Goal: Information Seeking & Learning: Check status

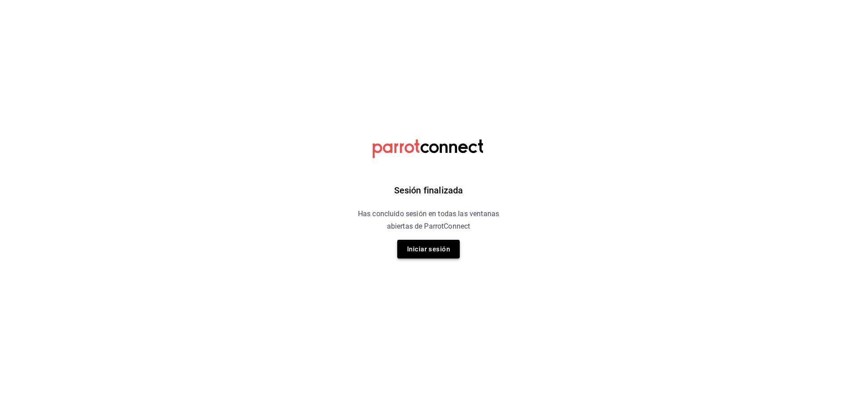
click at [423, 250] on button "Iniciar sesión" at bounding box center [428, 249] width 62 height 19
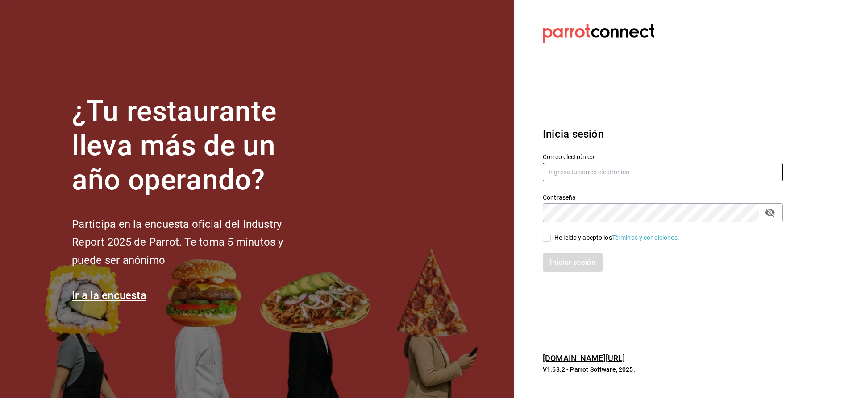
click at [619, 174] on input "text" at bounding box center [663, 172] width 240 height 19
type input "CUERNO.CALZADA@GRUPOCOSTENO.COM"
click at [545, 238] on input "He leído y acepto los Términos y condiciones." at bounding box center [547, 238] width 8 height 8
checkbox input "true"
click at [553, 258] on button "Iniciar sesión" at bounding box center [573, 262] width 61 height 19
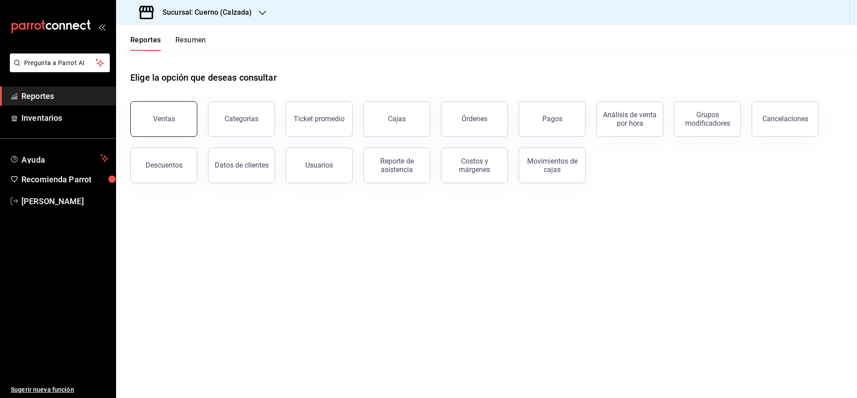
click at [175, 123] on button "Ventas" at bounding box center [163, 119] width 67 height 36
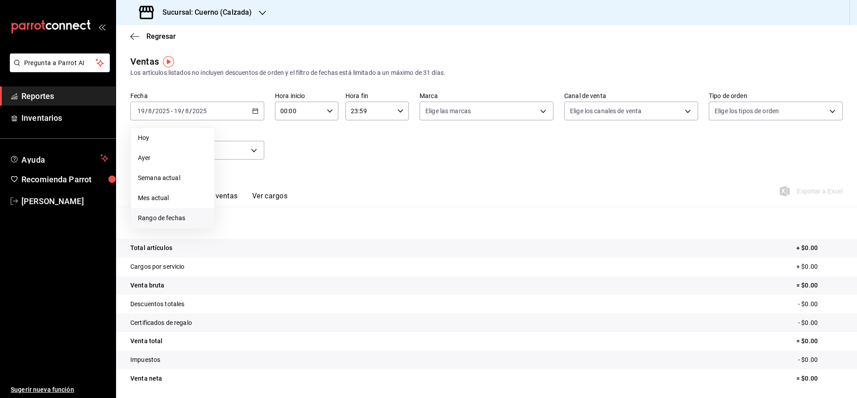
click at [176, 213] on li "Rango de fechas" at bounding box center [172, 218] width 83 height 20
click at [237, 232] on button "18" at bounding box center [233, 229] width 16 height 16
click at [247, 229] on abbr "19" at bounding box center [249, 229] width 6 height 6
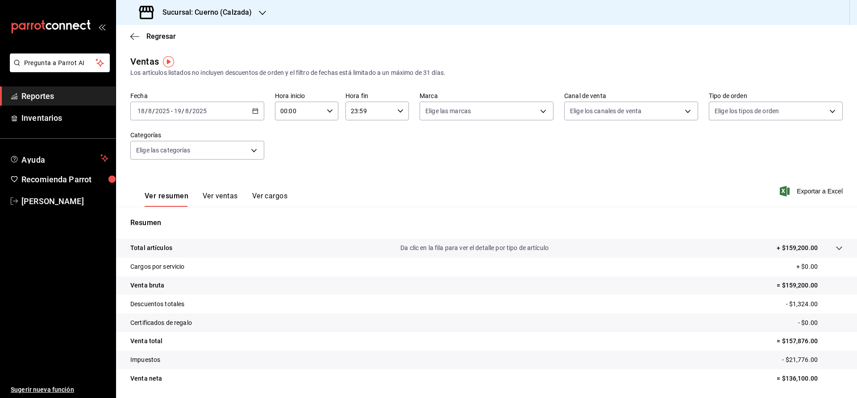
click at [286, 111] on input "00:00" at bounding box center [299, 111] width 48 height 18
click at [292, 176] on span "05" at bounding box center [290, 176] width 17 height 7
type input "05:00"
click at [355, 111] on div at bounding box center [428, 199] width 857 height 398
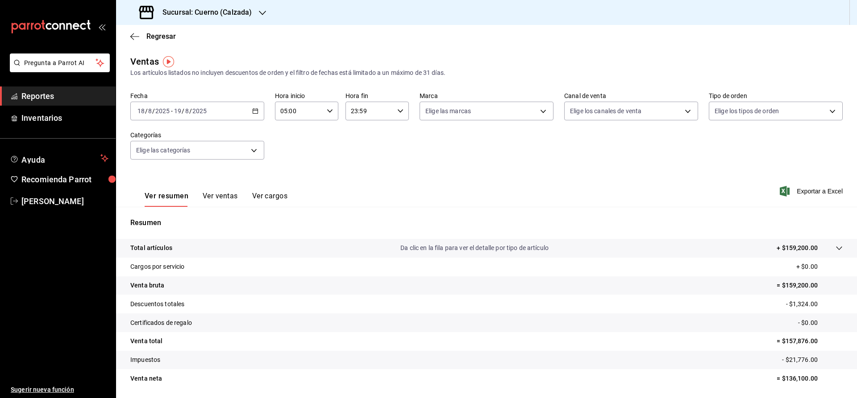
click at [355, 112] on input "23:59" at bounding box center [369, 111] width 48 height 18
click at [361, 176] on span "05" at bounding box center [360, 176] width 17 height 7
click at [394, 131] on span "00" at bounding box center [392, 133] width 17 height 7
type input "05:00"
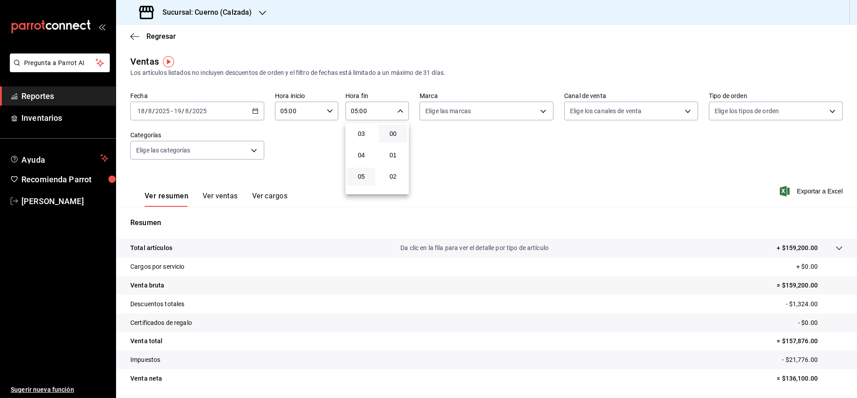
click at [459, 115] on div at bounding box center [428, 199] width 857 height 398
click at [459, 115] on body "Pregunta a Parrot AI Reportes Inventarios Ayuda Recomienda Parrot [PERSON_NAME]…" at bounding box center [428, 199] width 857 height 398
click at [459, 149] on span "Ver todas" at bounding box center [457, 145] width 27 height 9
type input "b7ae777b-2dfc-42e0-9650-6cefdf37a424,c000f1c0-fb9f-4016-8e6a-f0d1e83e893d"
checkbox input "true"
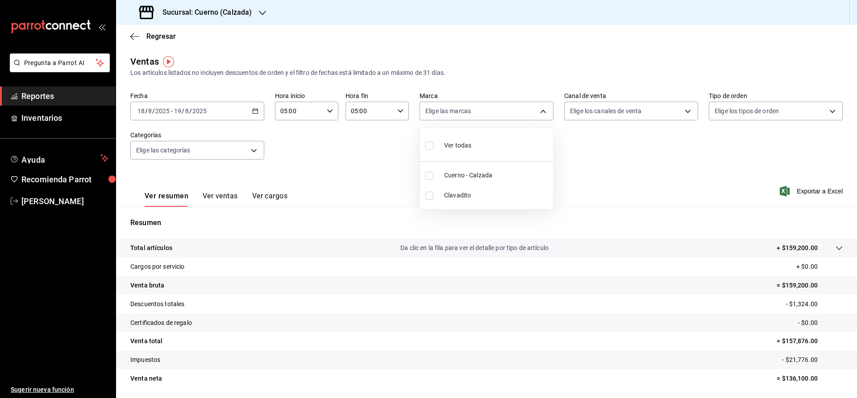
checkbox input "true"
click at [445, 192] on span "Clavadito" at bounding box center [496, 195] width 105 height 9
type input "b7ae777b-2dfc-42e0-9650-6cefdf37a424"
checkbox input "false"
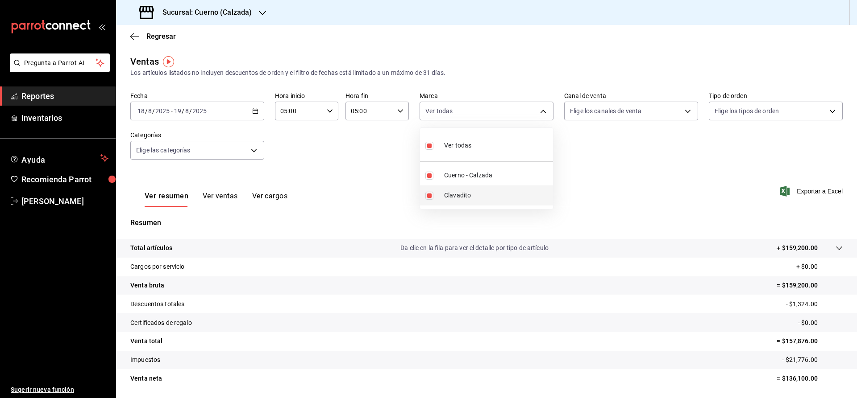
checkbox input "false"
click at [687, 110] on div at bounding box center [428, 199] width 857 height 398
click at [687, 110] on body "Pregunta a Parrot AI Reportes Inventarios Ayuda Recomienda Parrot [PERSON_NAME]…" at bounding box center [428, 199] width 857 height 398
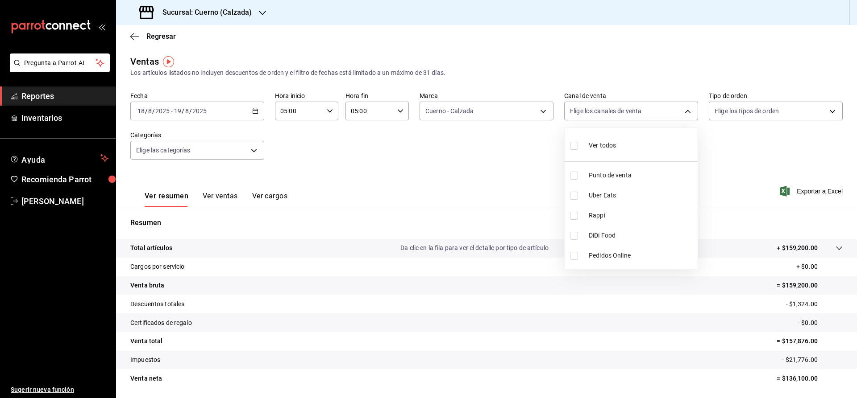
click at [588, 147] on div "Ver todos" at bounding box center [593, 144] width 46 height 19
type input "PARROT,UBER_EATS,RAPPI,DIDI_FOOD,ONLINE"
checkbox input "true"
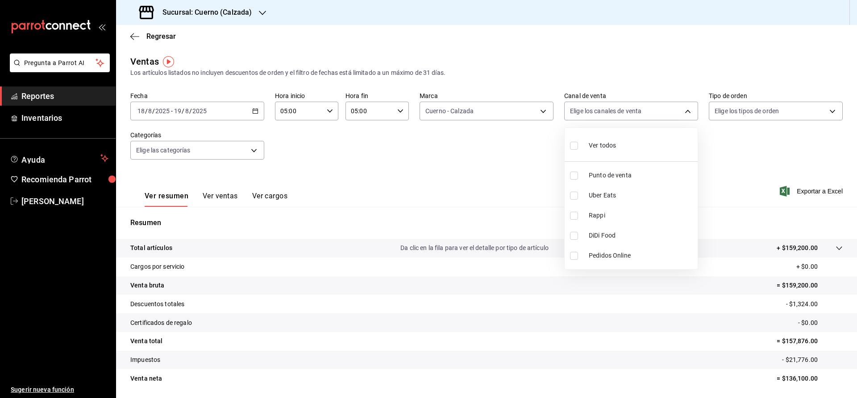
checkbox input "true"
click at [833, 112] on div at bounding box center [428, 199] width 857 height 398
click at [833, 112] on body "Pregunta a Parrot AI Reportes Inventarios Ayuda Recomienda Parrot [PERSON_NAME]…" at bounding box center [428, 199] width 857 height 398
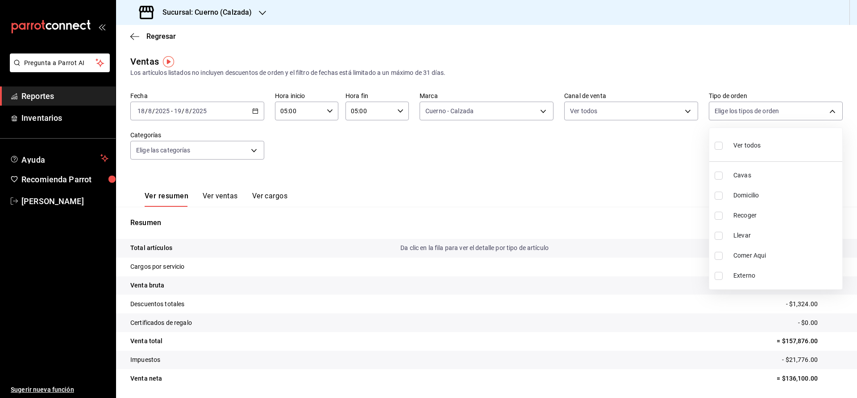
click at [756, 145] on span "Ver todos" at bounding box center [746, 145] width 27 height 9
type input "45550569-3ed2-40ec-865f-a78a43aad0fb,ed9744db-0daf-4564-a5b3-b3442505d928,23f9e…"
checkbox input "true"
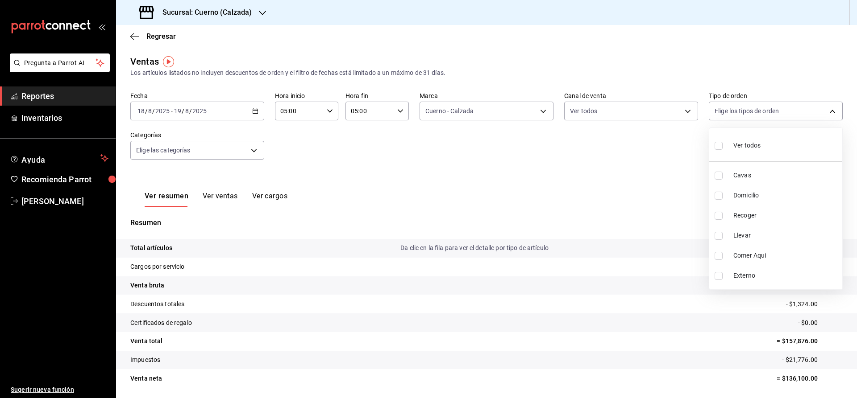
checkbox input "true"
click at [615, 147] on div at bounding box center [428, 199] width 857 height 398
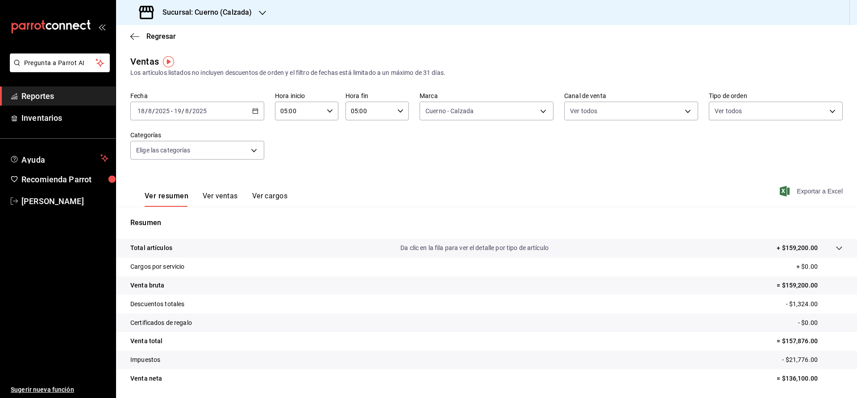
click at [818, 194] on span "Exportar a Excel" at bounding box center [811, 191] width 61 height 11
click at [43, 94] on span "Reportes" at bounding box center [64, 96] width 87 height 12
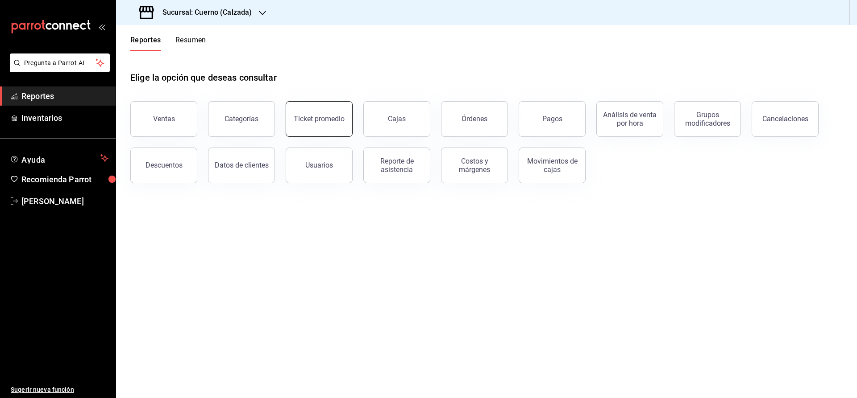
click at [310, 120] on div "Ticket promedio" at bounding box center [319, 119] width 51 height 8
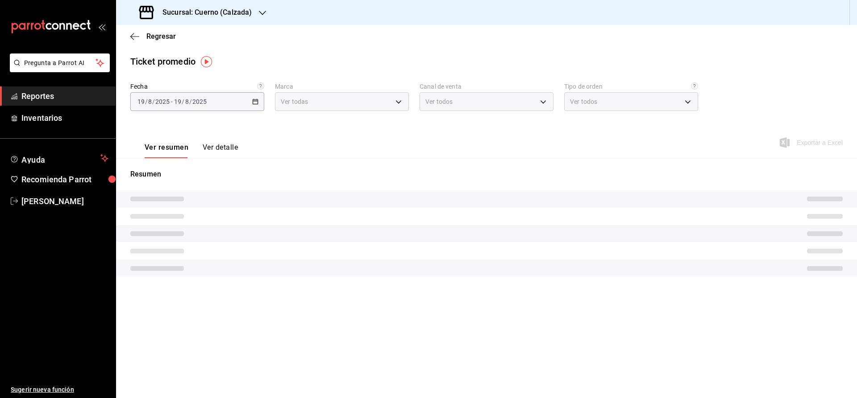
type input "b7ae777b-2dfc-42e0-9650-6cefdf37a424,c000f1c0-fb9f-4016-8e6a-f0d1e83e893d"
type input "PARROT,UBER_EATS,RAPPI,DIDI_FOOD,ONLINE"
type input "45550569-3ed2-40ec-865f-a78a43aad0fb,ed9744db-0daf-4564-a5b3-b3442505d928,23f9e…"
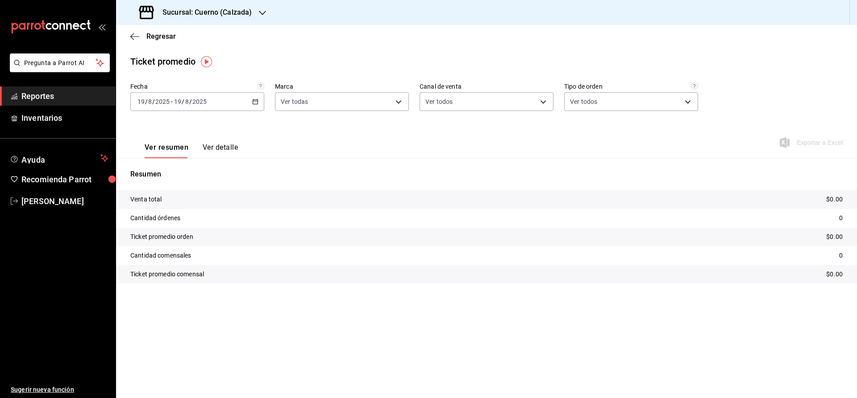
click at [256, 106] on div "[DATE] [DATE] - [DATE] [DATE]" at bounding box center [197, 101] width 134 height 19
click at [165, 211] on span "Rango de fechas" at bounding box center [172, 208] width 69 height 9
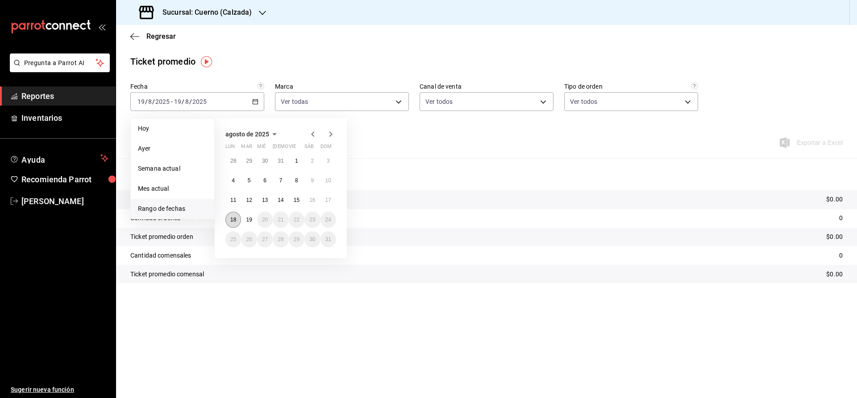
click at [234, 222] on abbr "18" at bounding box center [233, 220] width 6 height 6
click at [247, 221] on abbr "19" at bounding box center [249, 220] width 6 height 6
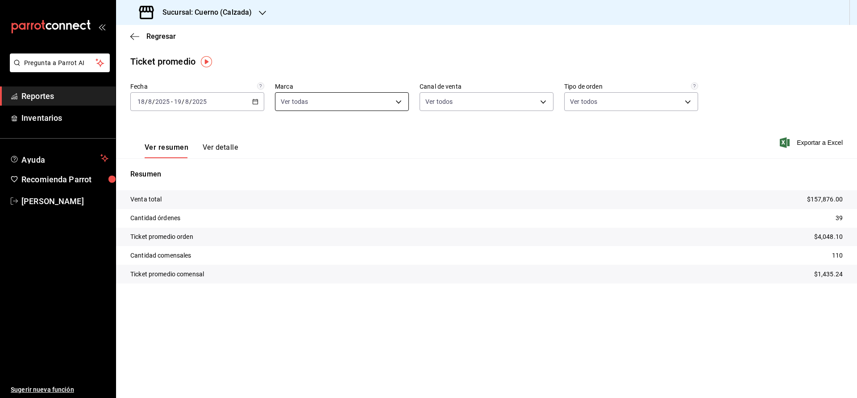
click at [398, 101] on body "Pregunta a Parrot AI Reportes Inventarios Ayuda Recomienda Parrot [PERSON_NAME]…" at bounding box center [428, 199] width 857 height 398
click at [313, 189] on span "Clavadito" at bounding box center [351, 186] width 105 height 9
type input "b7ae777b-2dfc-42e0-9650-6cefdf37a424"
checkbox input "false"
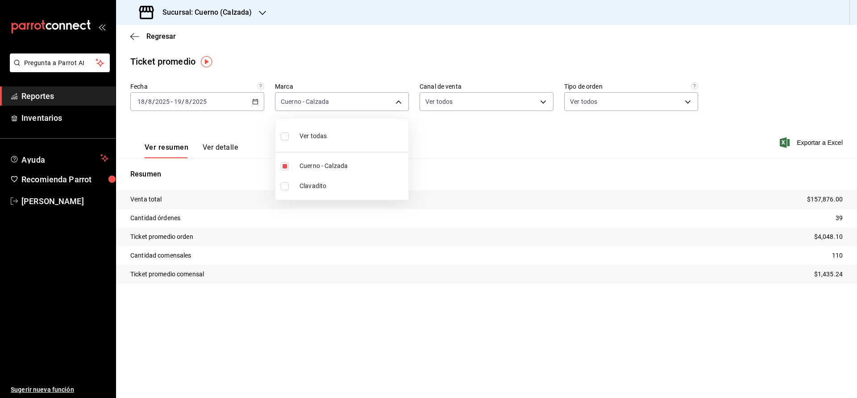
click at [549, 130] on div at bounding box center [428, 199] width 857 height 398
click at [32, 100] on span "Reportes" at bounding box center [64, 96] width 87 height 12
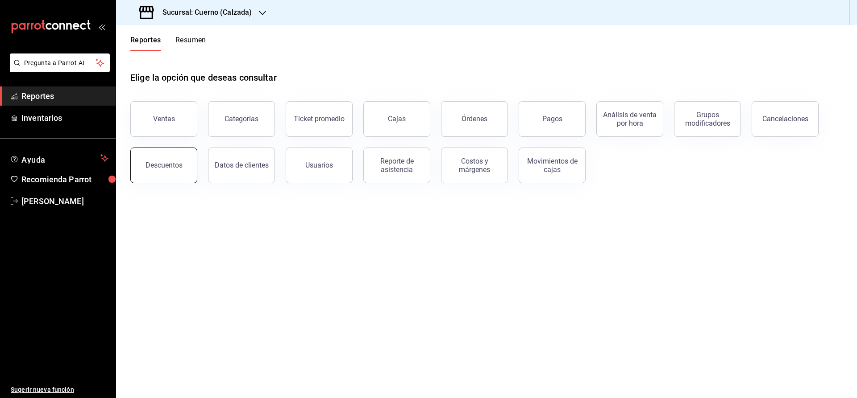
click at [172, 169] on div "Descuentos" at bounding box center [163, 165] width 37 height 8
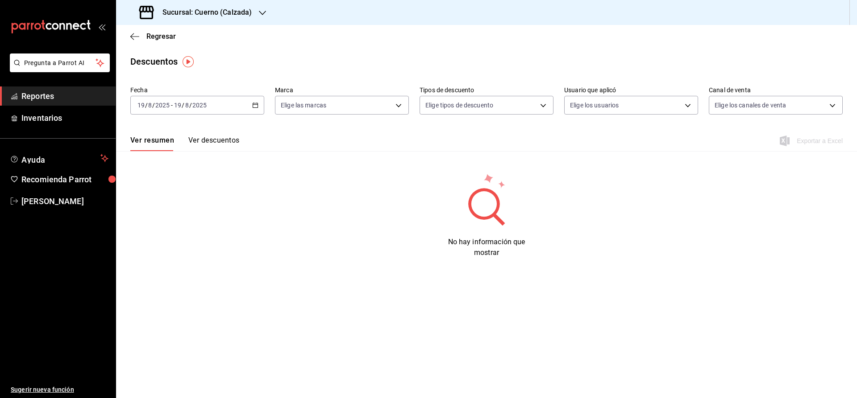
click at [253, 105] on \(Stroke\) "button" at bounding box center [255, 105] width 5 height 5
click at [162, 230] on span "Rango de fechas" at bounding box center [172, 232] width 69 height 9
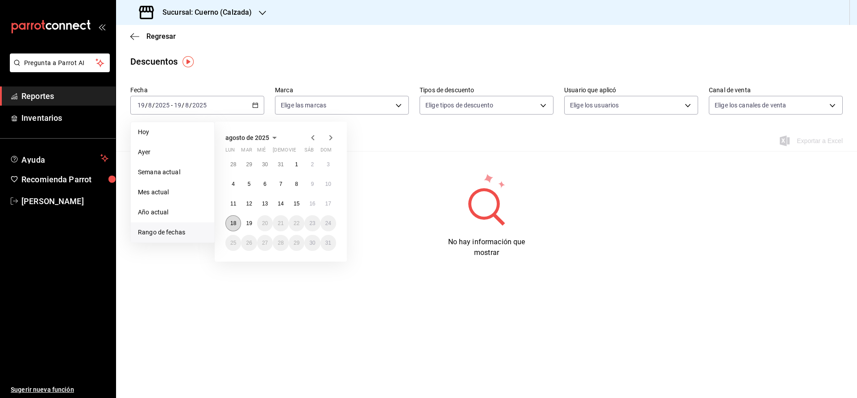
click at [236, 224] on abbr "18" at bounding box center [233, 223] width 6 height 6
click at [249, 224] on abbr "19" at bounding box center [249, 223] width 6 height 6
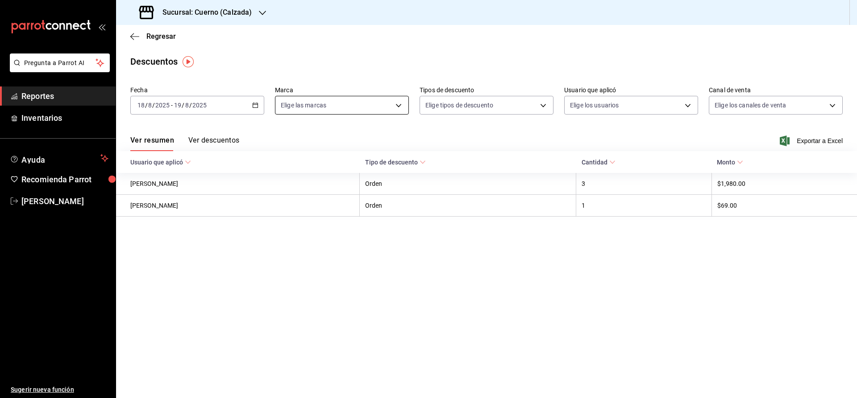
click at [402, 103] on body "Pregunta a Parrot AI Reportes Inventarios Ayuda Recomienda Parrot [PERSON_NAME]…" at bounding box center [428, 199] width 857 height 398
click at [330, 174] on span "Cuerno - Calzada" at bounding box center [351, 169] width 105 height 9
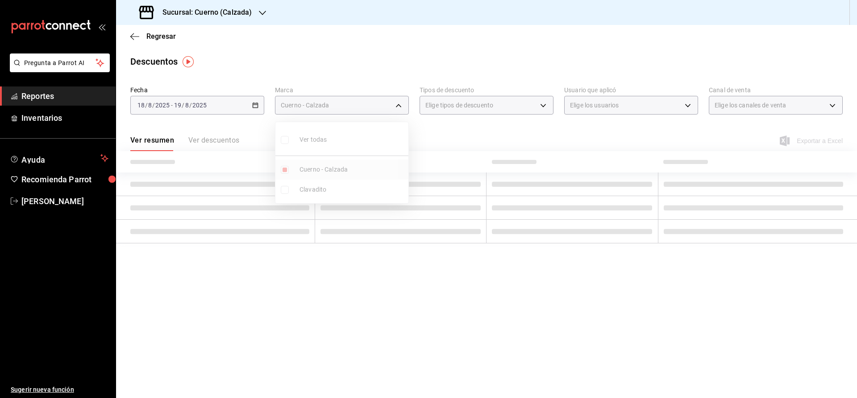
type input "b7ae777b-2dfc-42e0-9650-6cefdf37a424"
checkbox input "true"
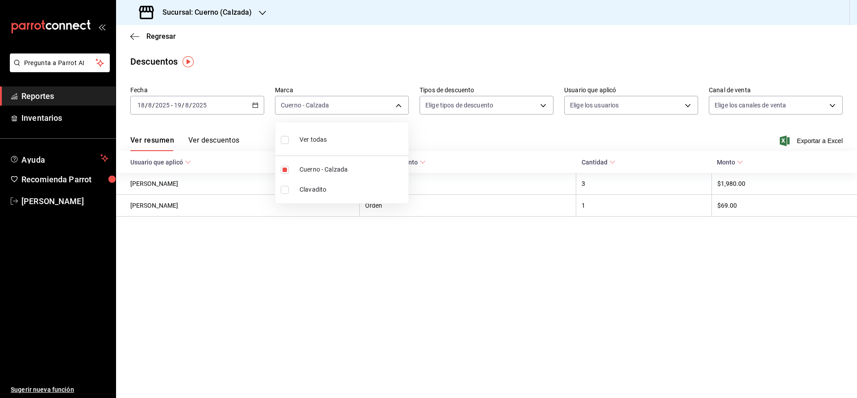
click at [545, 104] on div at bounding box center [428, 199] width 857 height 398
click at [543, 104] on body "Pregunta a Parrot AI Reportes Inventarios Ayuda Recomienda Parrot [PERSON_NAME]…" at bounding box center [428, 199] width 857 height 398
click at [460, 137] on span "Orden" at bounding box center [494, 134] width 104 height 9
type input "ORDER"
checkbox input "true"
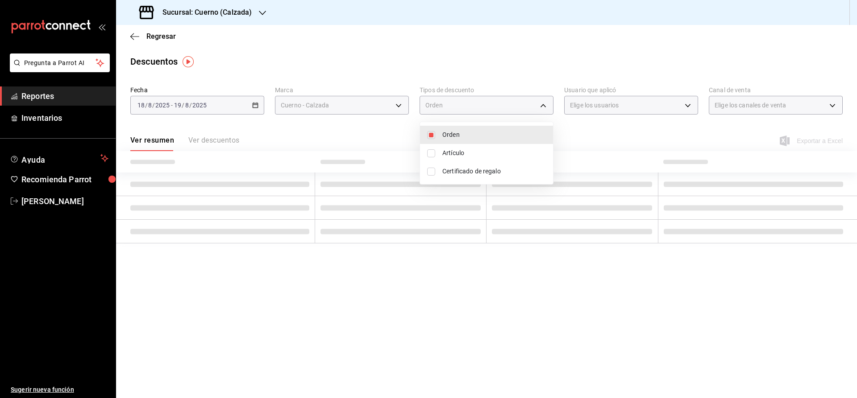
click at [456, 150] on span "Artículo" at bounding box center [494, 153] width 104 height 9
type input "ORDER,ORDER_ITEM"
checkbox input "true"
click at [455, 170] on span "Certificado de regalo" at bounding box center [494, 171] width 104 height 9
type input "ORDER,ORDER_ITEM,CARD_REWARD"
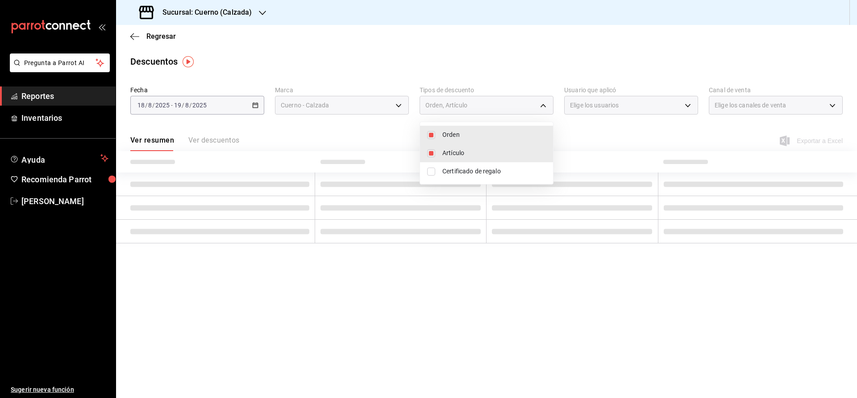
checkbox input "true"
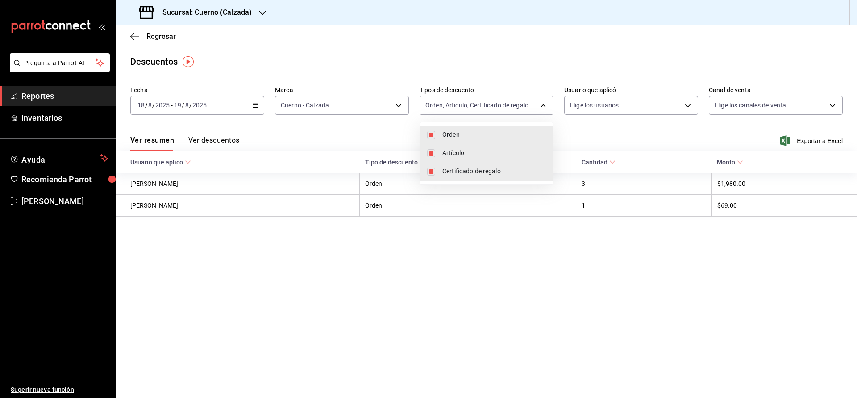
click at [621, 104] on div at bounding box center [428, 199] width 857 height 398
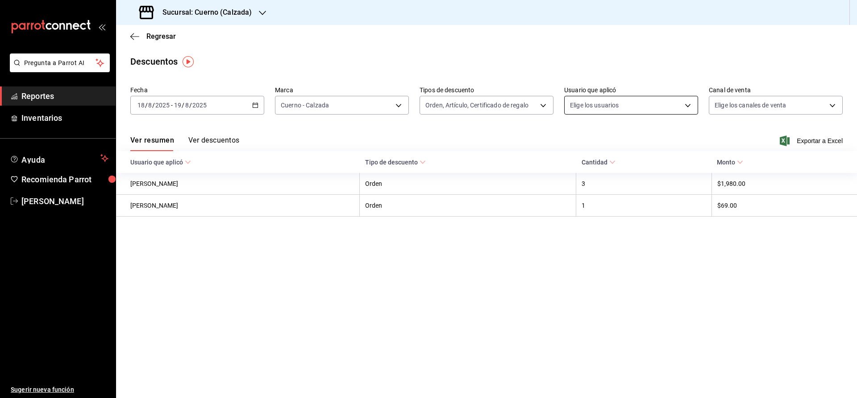
click at [656, 107] on body "Pregunta a Parrot AI Reportes Inventarios Ayuda Recomienda Parrot [PERSON_NAME]…" at bounding box center [428, 199] width 857 height 398
click at [688, 104] on body "Pregunta a Parrot AI Reportes Inventarios Ayuda Recomienda Parrot [PERSON_NAME]…" at bounding box center [428, 199] width 857 height 398
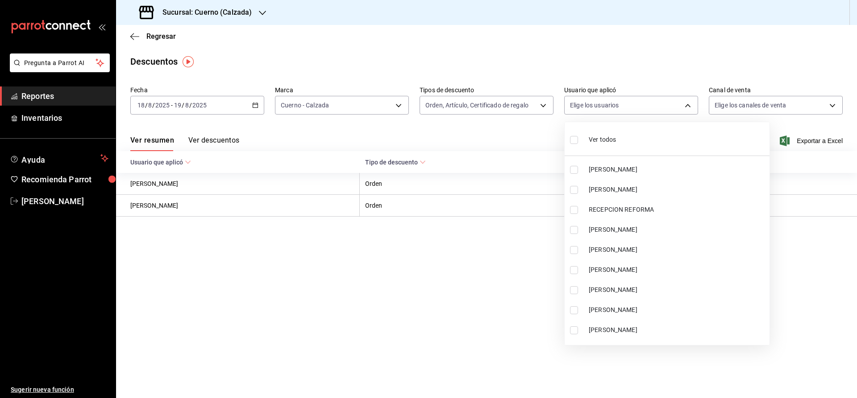
click at [598, 142] on span "Ver todos" at bounding box center [601, 139] width 27 height 9
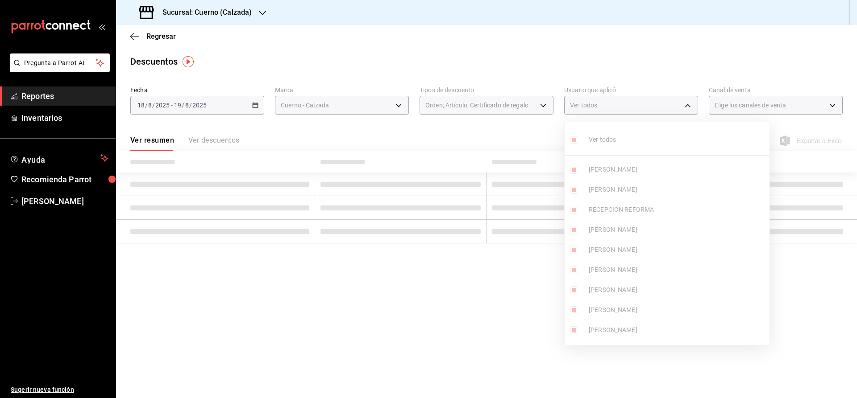
click at [833, 104] on div at bounding box center [428, 199] width 857 height 398
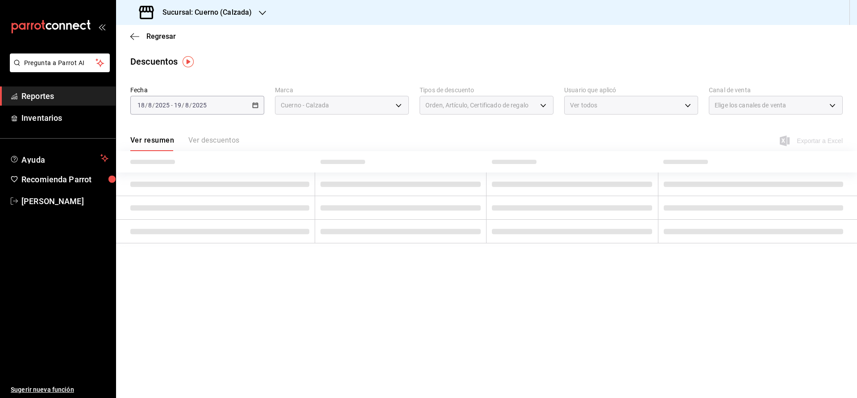
type input "30277455-3ca3-45c6-a5a1-4f51966431b5,83bb8481-b486-43df-93ac-4d45906b7ad7,c26c7…"
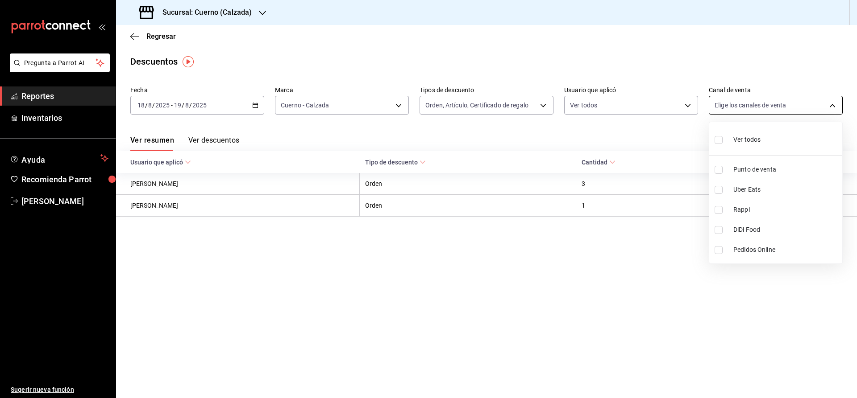
click at [789, 99] on body "Pregunta a Parrot AI Reportes Inventarios Ayuda Recomienda Parrot [PERSON_NAME]…" at bounding box center [428, 199] width 857 height 398
click at [743, 138] on span "Ver todos" at bounding box center [746, 139] width 27 height 9
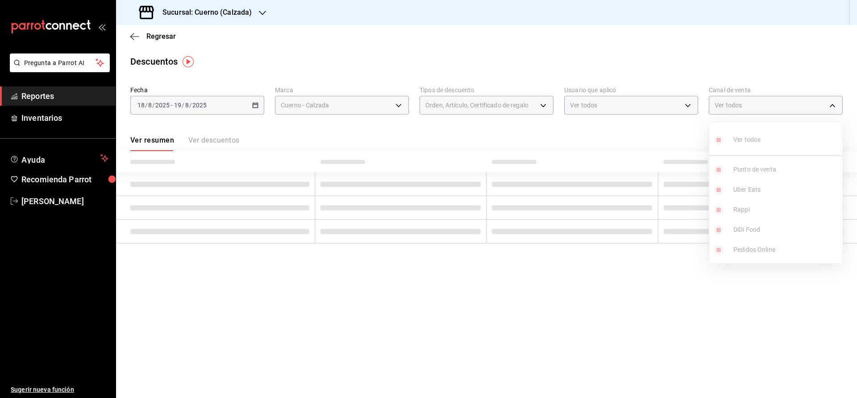
type input "PARROT,UBER_EATS,RAPPI,DIDI_FOOD,ONLINE"
checkbox input "true"
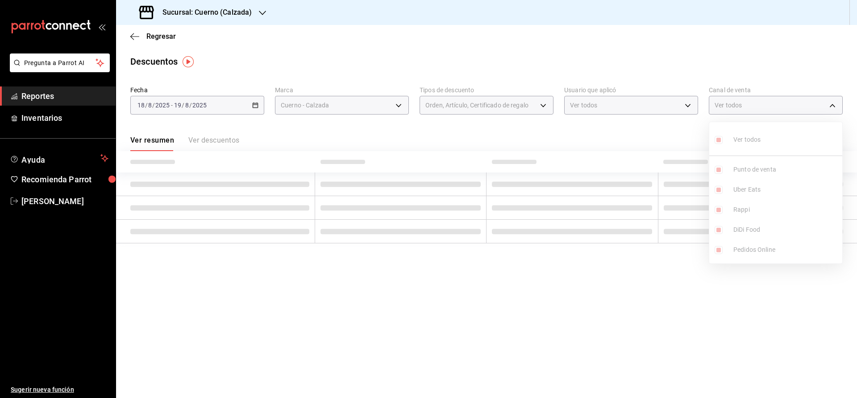
checkbox input "true"
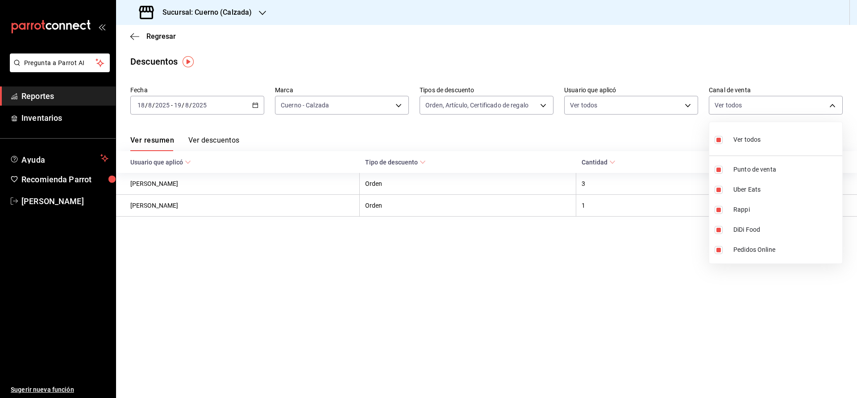
click at [616, 300] on div at bounding box center [428, 199] width 857 height 398
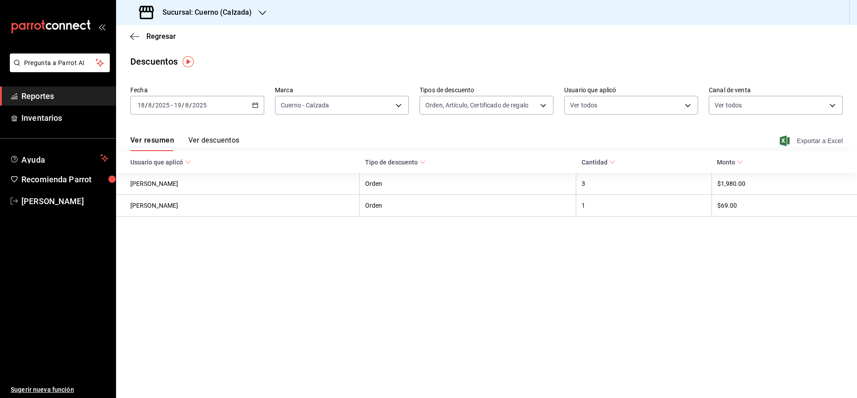
click at [821, 141] on span "Exportar a Excel" at bounding box center [811, 141] width 61 height 11
click at [22, 97] on span "Reportes" at bounding box center [64, 96] width 87 height 12
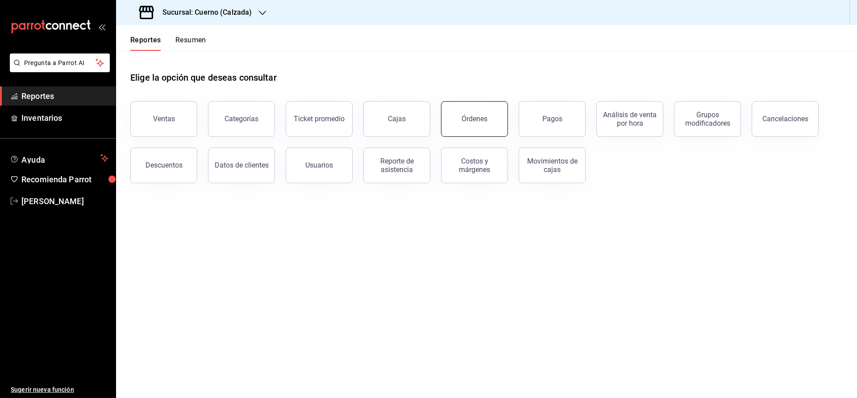
click at [483, 116] on div "Órdenes" at bounding box center [474, 119] width 26 height 8
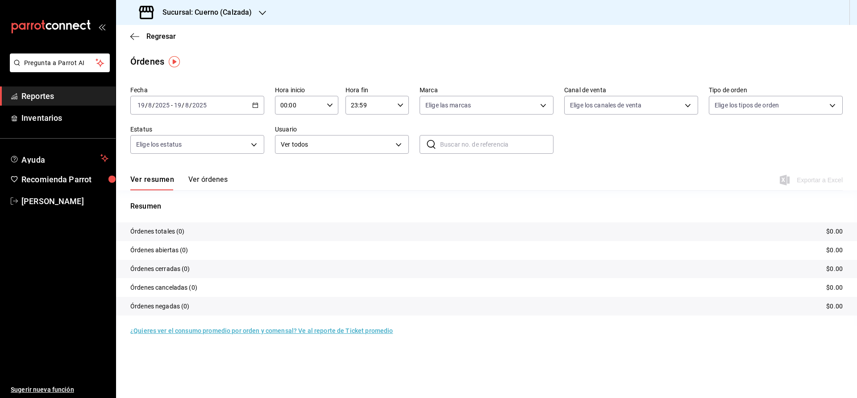
click at [253, 105] on icon "button" at bounding box center [255, 105] width 6 height 6
click at [159, 228] on span "Rango de fechas" at bounding box center [172, 232] width 69 height 9
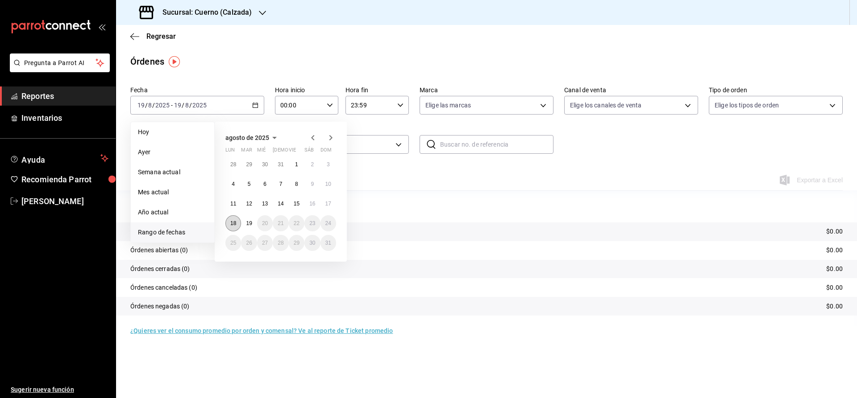
click at [233, 220] on abbr "18" at bounding box center [233, 223] width 6 height 6
click at [252, 226] on button "19" at bounding box center [249, 223] width 16 height 16
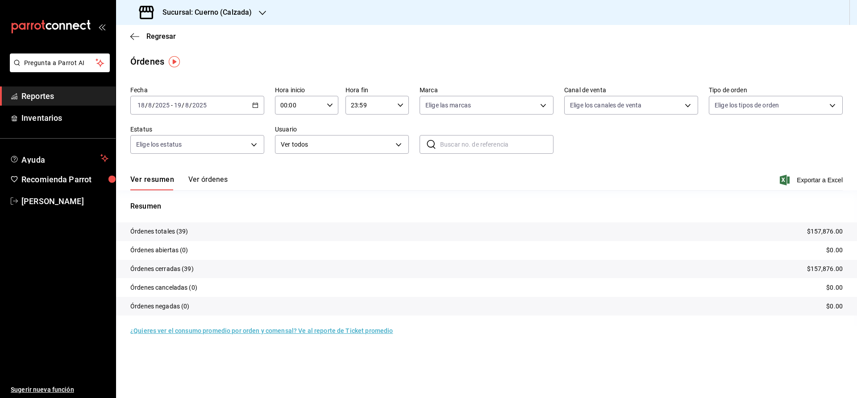
click at [282, 107] on input "00:00" at bounding box center [299, 105] width 48 height 18
click at [293, 172] on span "05" at bounding box center [290, 170] width 17 height 7
type input "05:00"
click at [356, 105] on div at bounding box center [428, 199] width 857 height 398
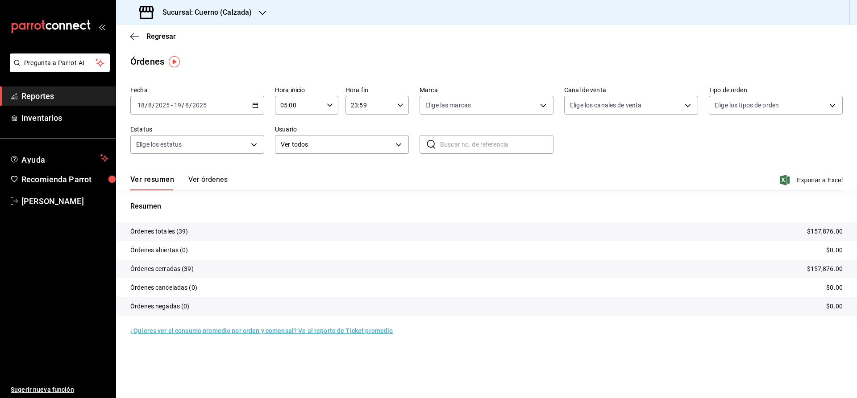
click at [356, 105] on input "23:59" at bounding box center [369, 105] width 48 height 18
click at [361, 170] on span "05" at bounding box center [360, 167] width 17 height 7
click at [393, 128] on span "00" at bounding box center [392, 127] width 17 height 7
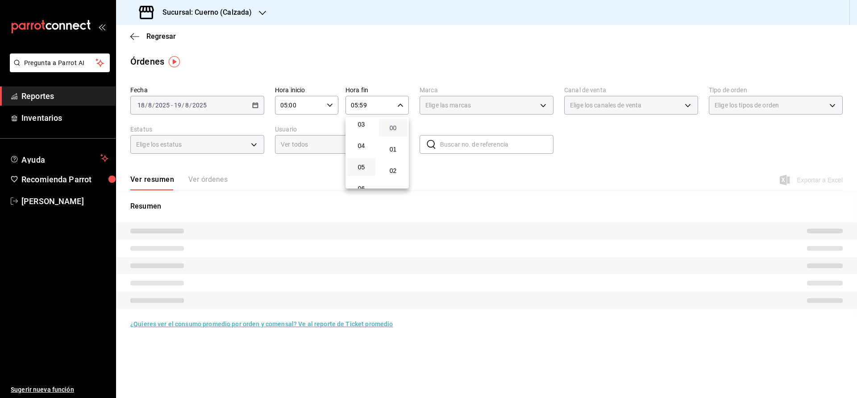
type input "05:00"
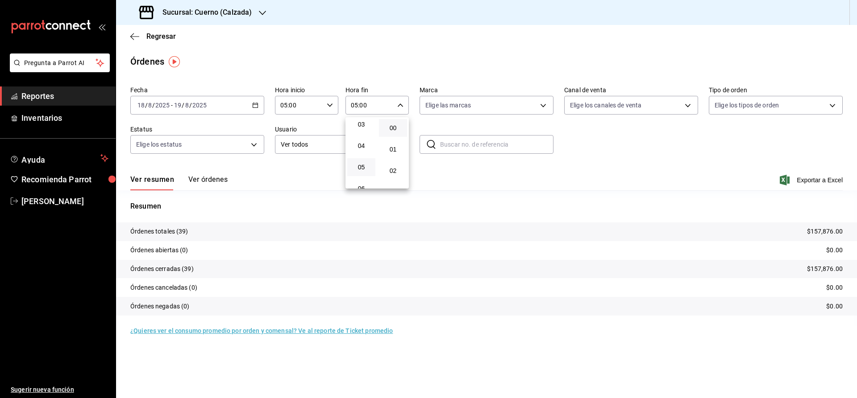
click at [489, 108] on div at bounding box center [428, 199] width 857 height 398
click at [469, 104] on body "Pregunta a Parrot AI Reportes Inventarios Ayuda Recomienda Parrot [PERSON_NAME]…" at bounding box center [428, 199] width 857 height 398
click at [467, 144] on span "Ver todas" at bounding box center [457, 139] width 27 height 9
type input "b7ae777b-2dfc-42e0-9650-6cefdf37a424,c000f1c0-fb9f-4016-8e6a-f0d1e83e893d"
checkbox input "true"
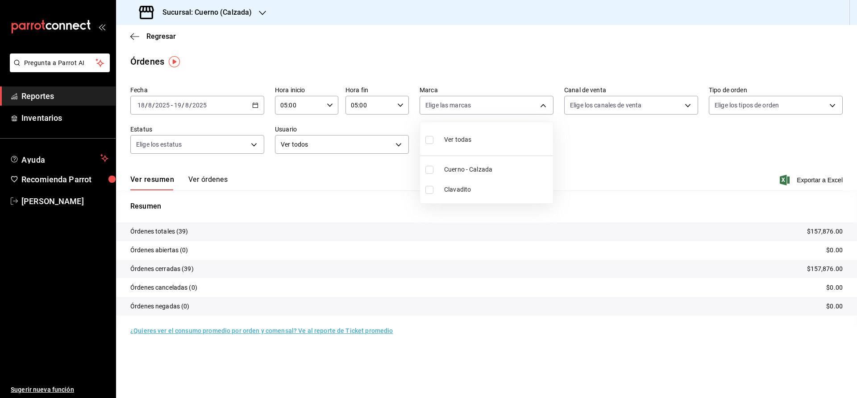
checkbox input "true"
click at [459, 192] on span "Clavadito" at bounding box center [496, 189] width 105 height 9
type input "b7ae777b-2dfc-42e0-9650-6cefdf37a424"
checkbox input "false"
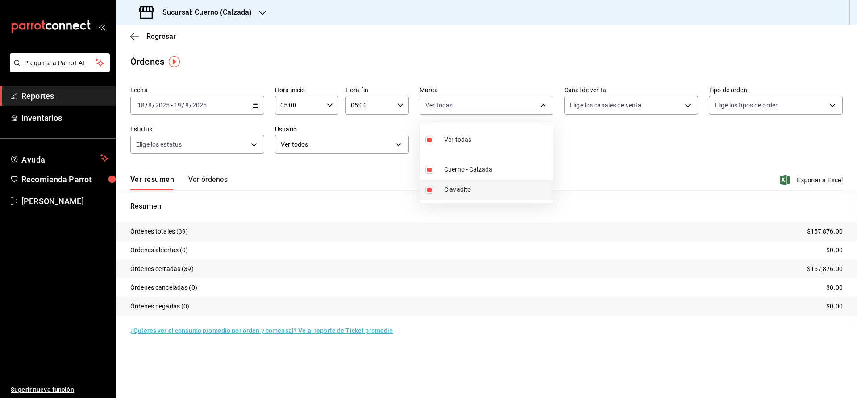
checkbox input "false"
click at [687, 109] on div at bounding box center [428, 199] width 857 height 398
click at [687, 108] on body "Pregunta a Parrot AI Reportes Inventarios Ayuda Recomienda Parrot [PERSON_NAME]…" at bounding box center [428, 199] width 857 height 398
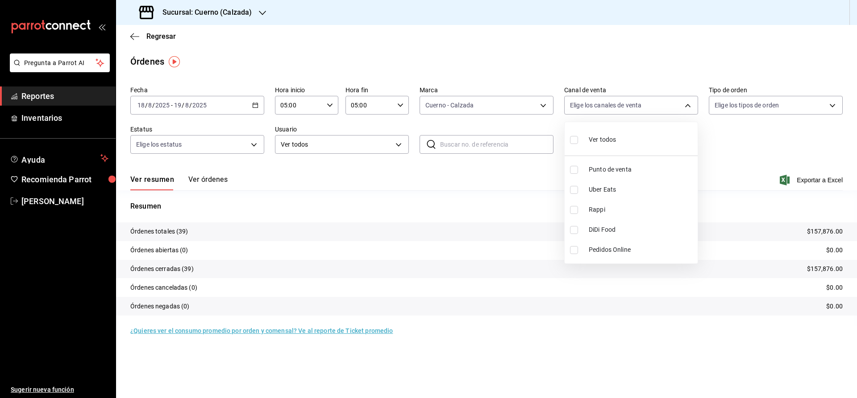
click at [607, 142] on span "Ver todos" at bounding box center [601, 139] width 27 height 9
type input "PARROT,UBER_EATS,RAPPI,DIDI_FOOD,ONLINE"
checkbox input "true"
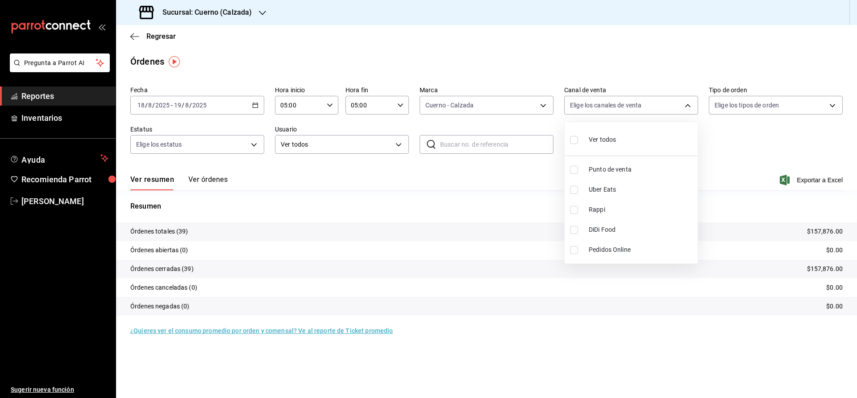
checkbox input "true"
click at [833, 105] on div at bounding box center [428, 199] width 857 height 398
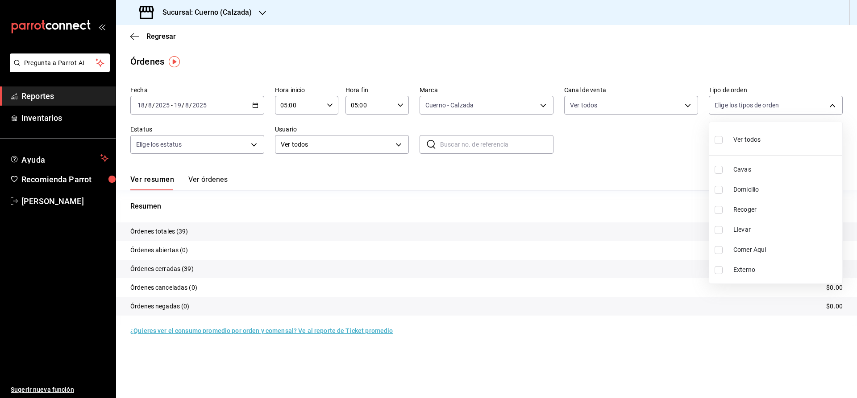
click at [833, 105] on body "Pregunta a Parrot AI Reportes Inventarios Ayuda Recomienda Parrot [PERSON_NAME]…" at bounding box center [428, 199] width 857 height 398
click at [717, 139] on input "checkbox" at bounding box center [718, 140] width 8 height 8
checkbox input "true"
type input "45550569-3ed2-40ec-865f-a78a43aad0fb,ed9744db-0daf-4564-a5b3-b3442505d928,23f9e…"
checkbox input "true"
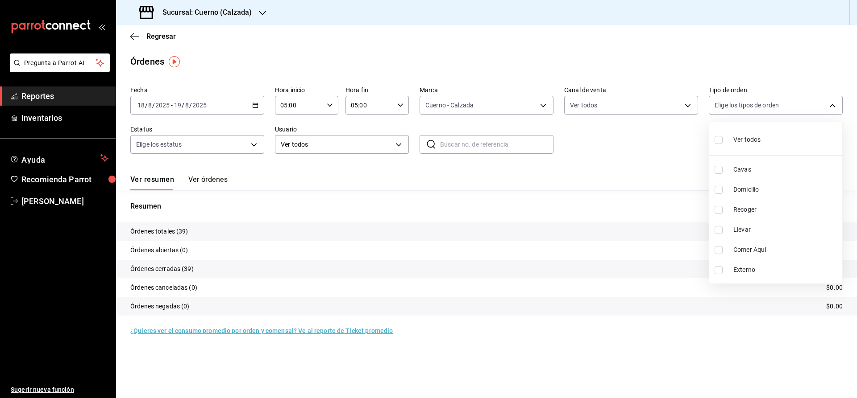
checkbox input "true"
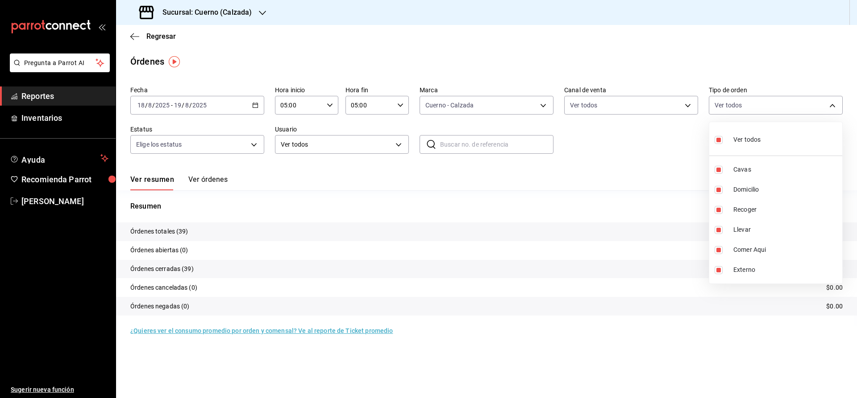
click at [681, 145] on div at bounding box center [428, 199] width 857 height 398
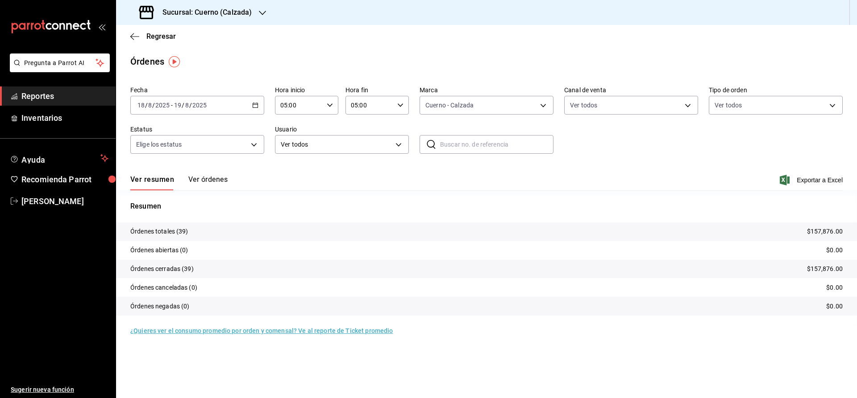
click at [580, 164] on div "Fecha [DATE] [DATE] - [DATE] [DATE] Hora inicio 05:00 Hora inicio Hora fin 05:0…" at bounding box center [486, 124] width 712 height 82
click at [499, 143] on input "text" at bounding box center [496, 145] width 113 height 18
paste input "180825-P-0015"
type input "180825-P-0015"
click at [818, 181] on span "Exportar a Excel" at bounding box center [811, 180] width 61 height 11
